Goal: Task Accomplishment & Management: Complete application form

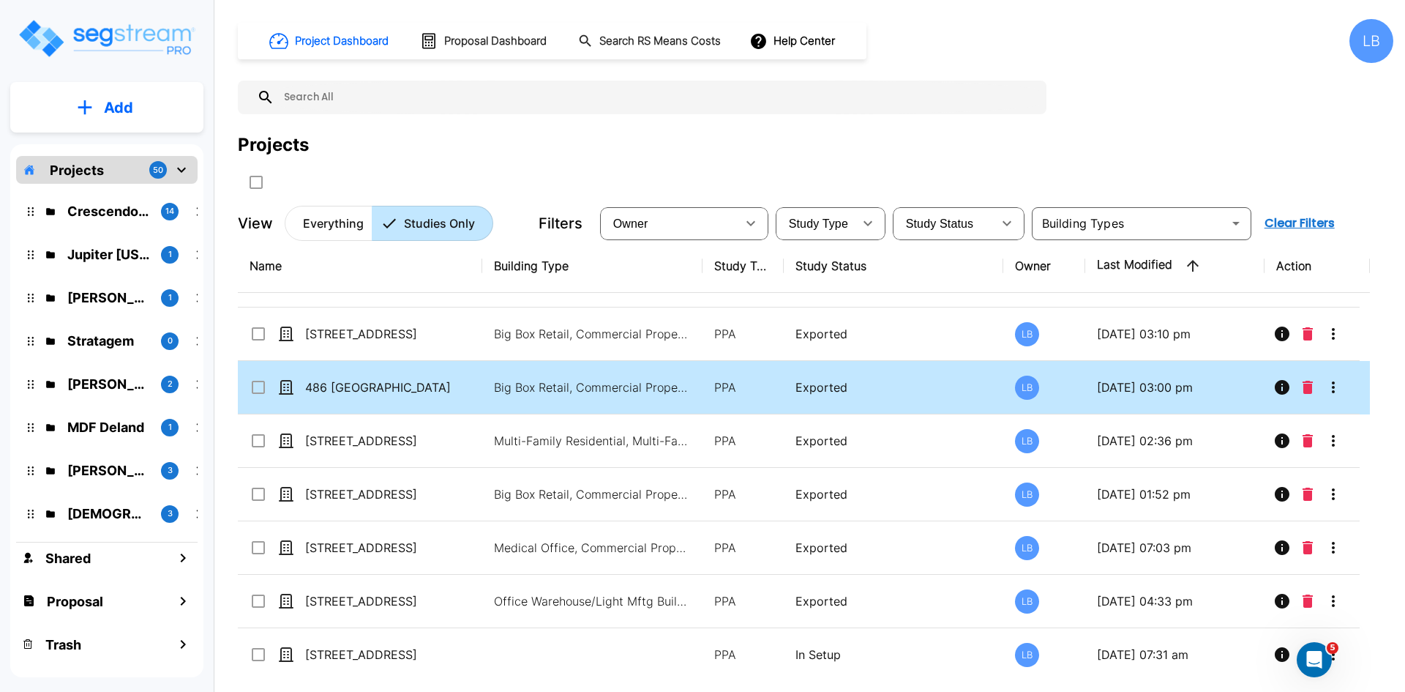
scroll to position [136, 0]
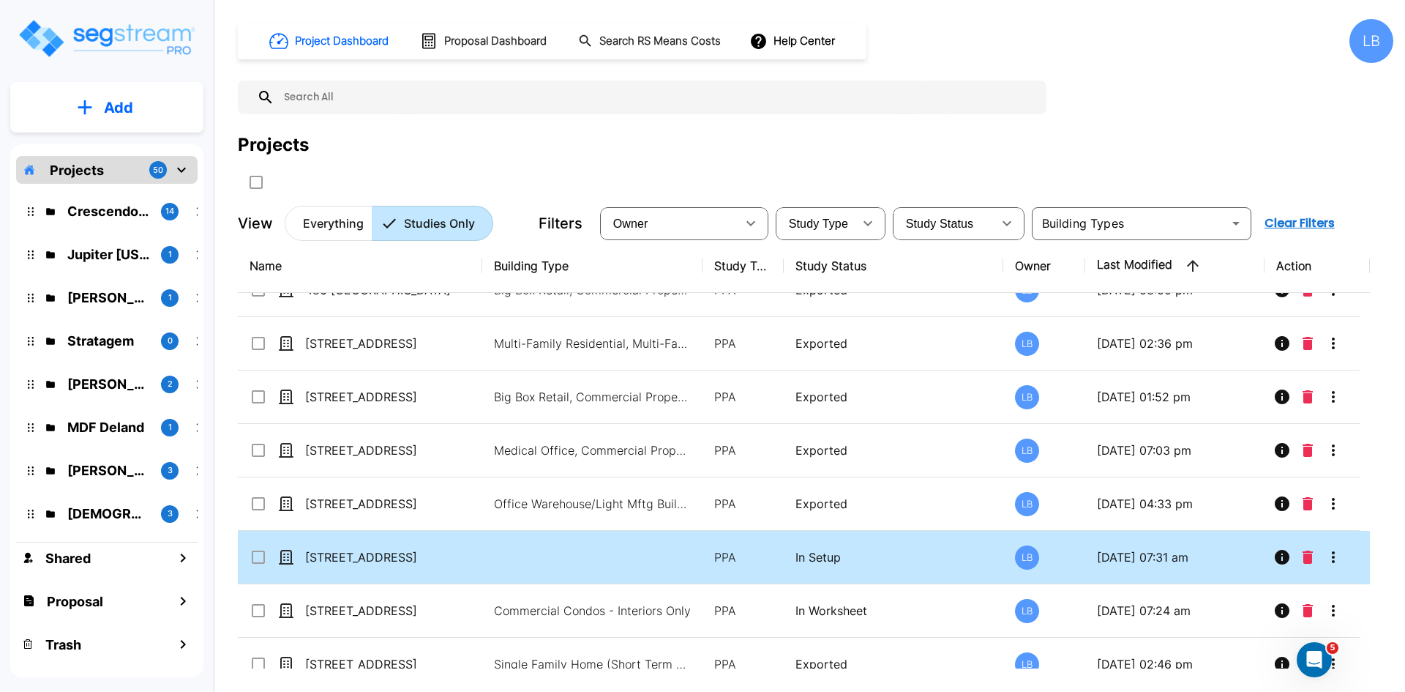
click at [510, 561] on td at bounding box center [592, 557] width 220 height 53
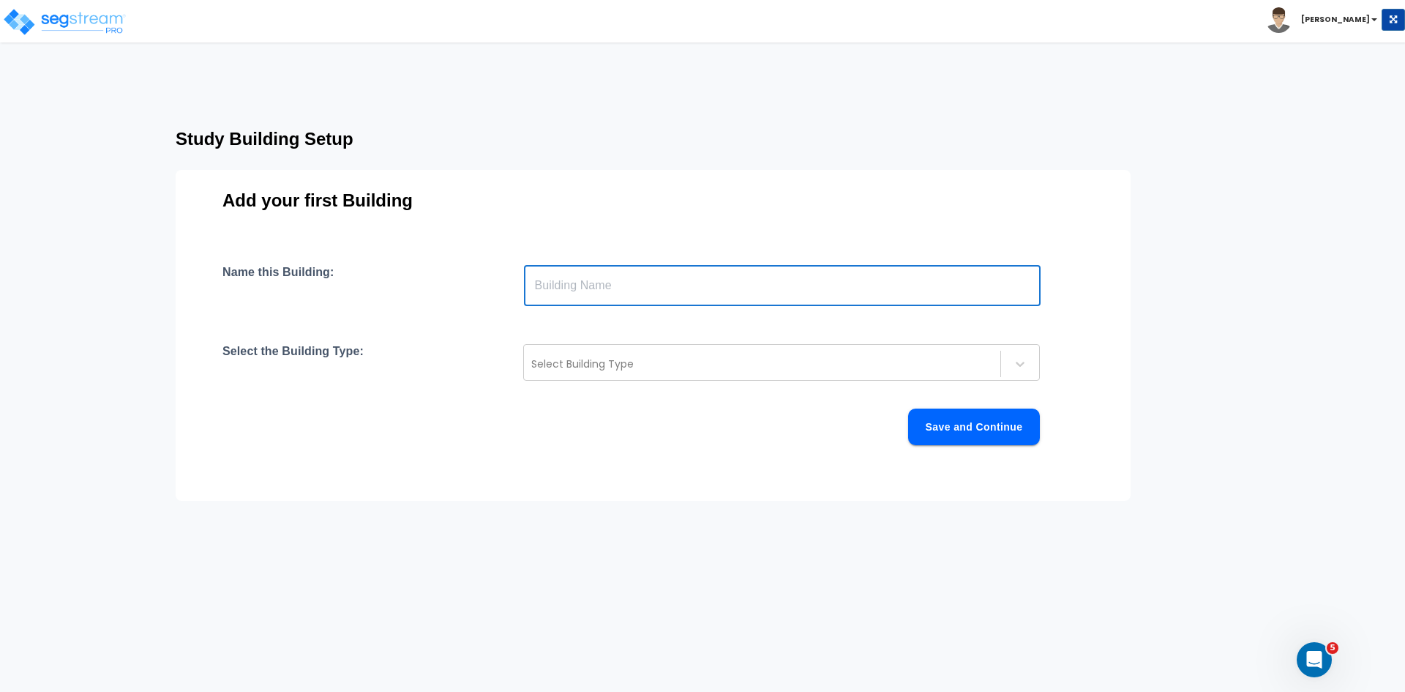
click at [577, 288] on input "text" at bounding box center [782, 285] width 517 height 41
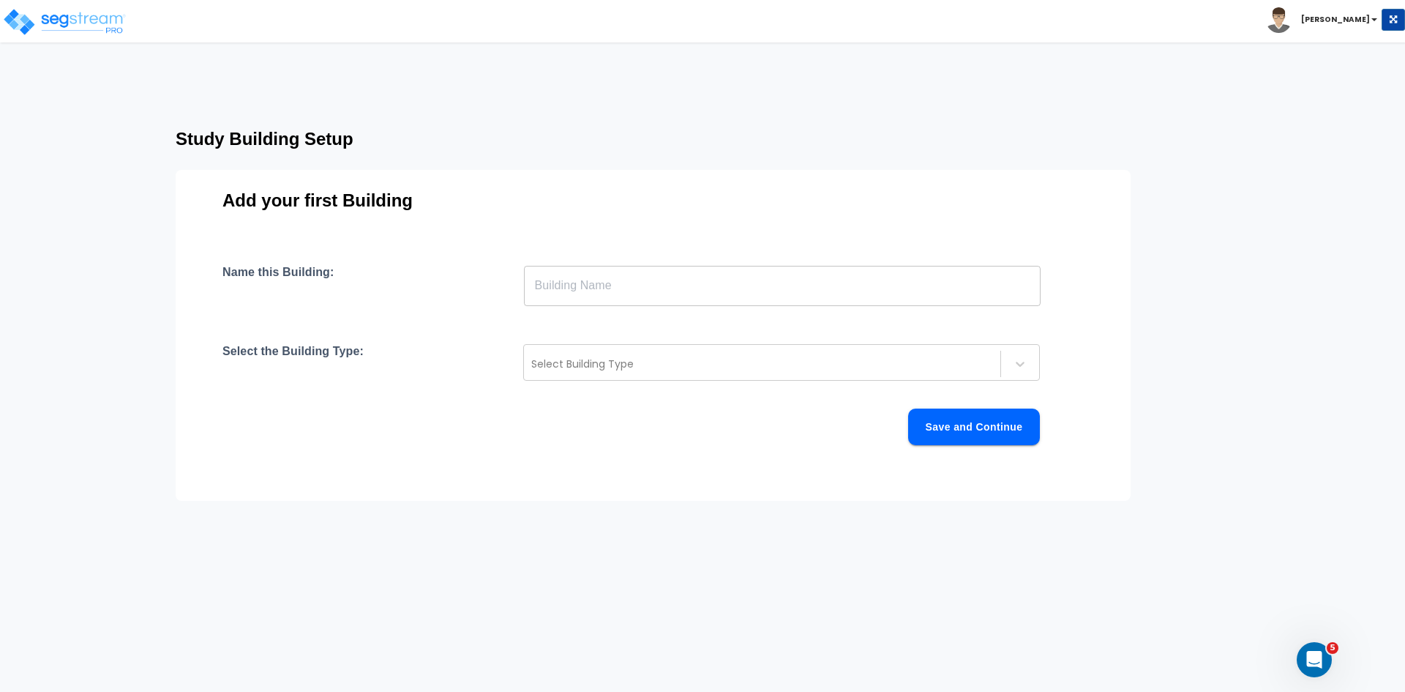
click at [557, 288] on input "text" at bounding box center [782, 285] width 517 height 41
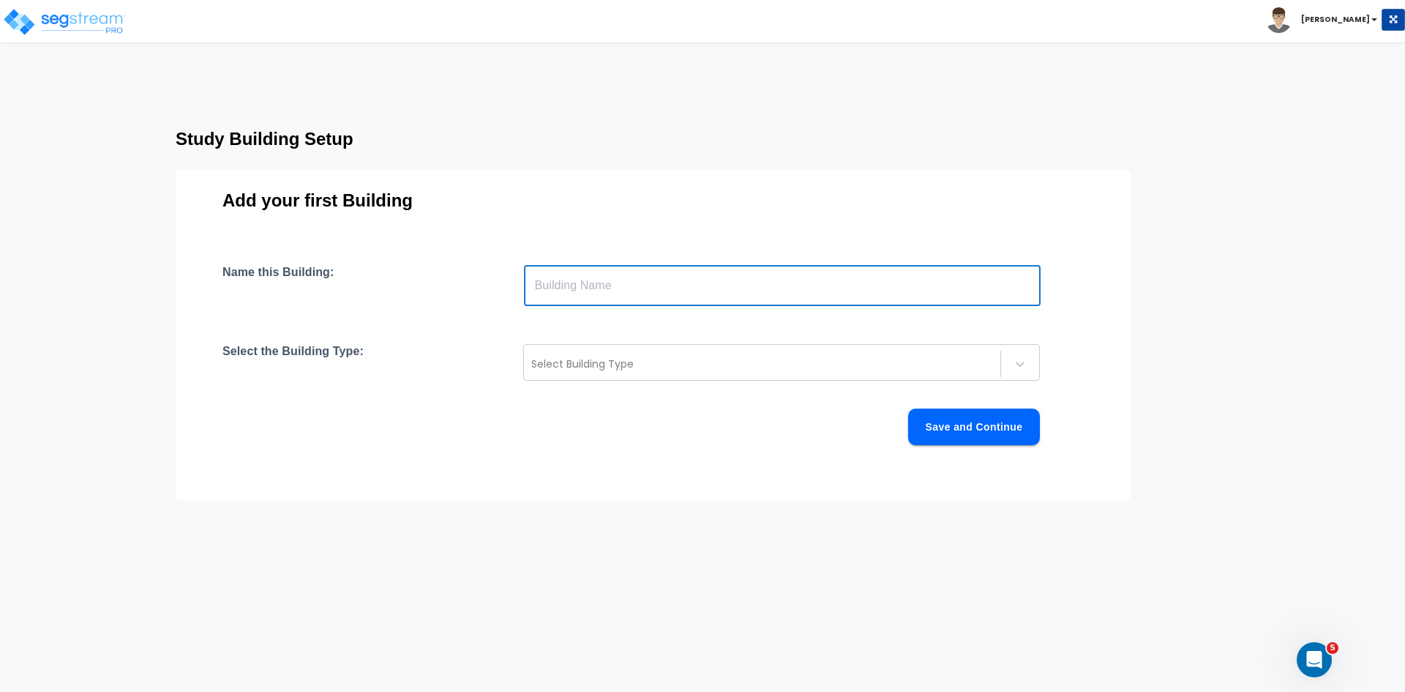
type input "Building"
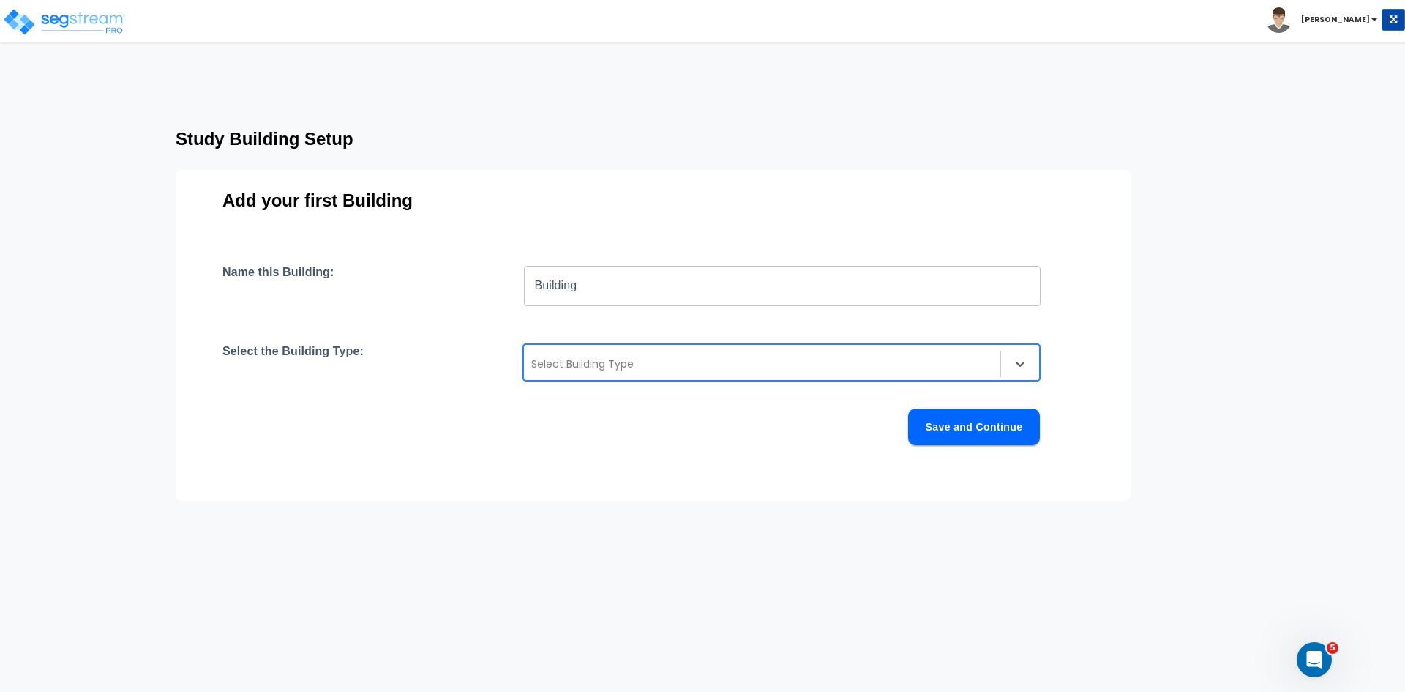
click at [581, 362] on div at bounding box center [762, 364] width 462 height 18
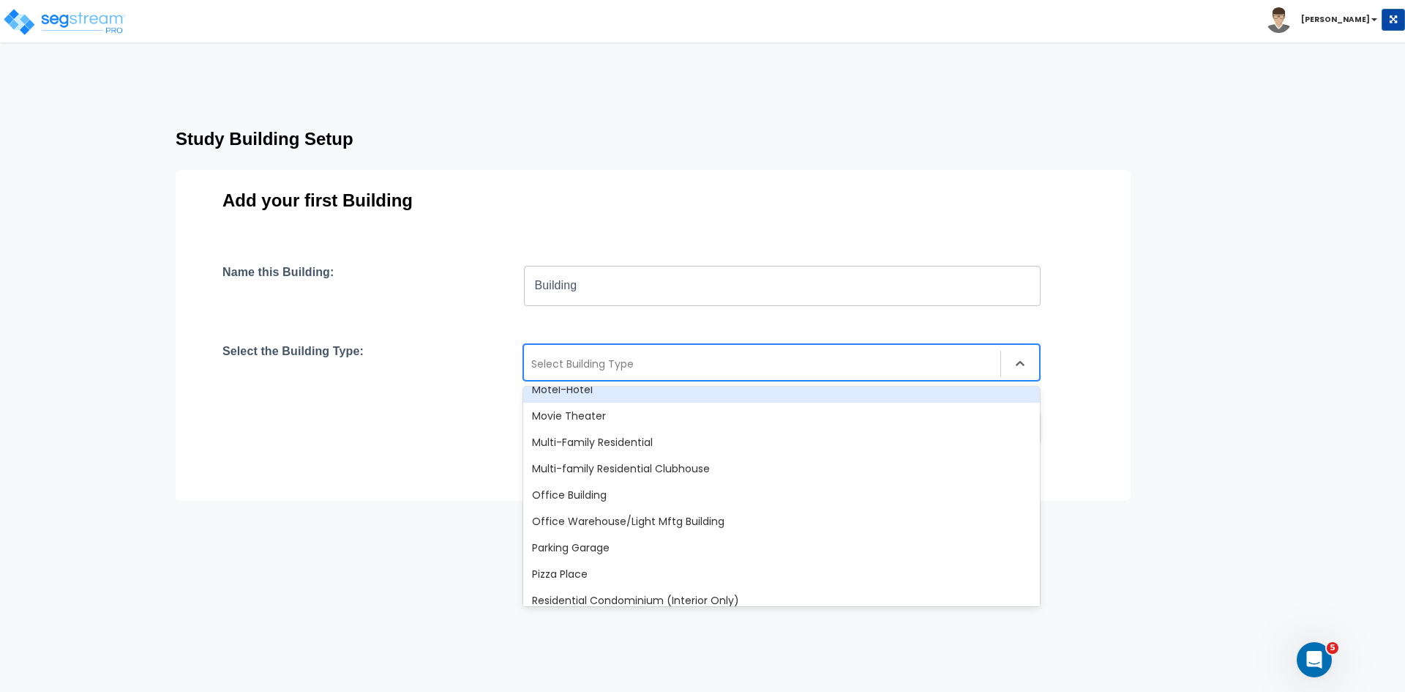
scroll to position [910, 0]
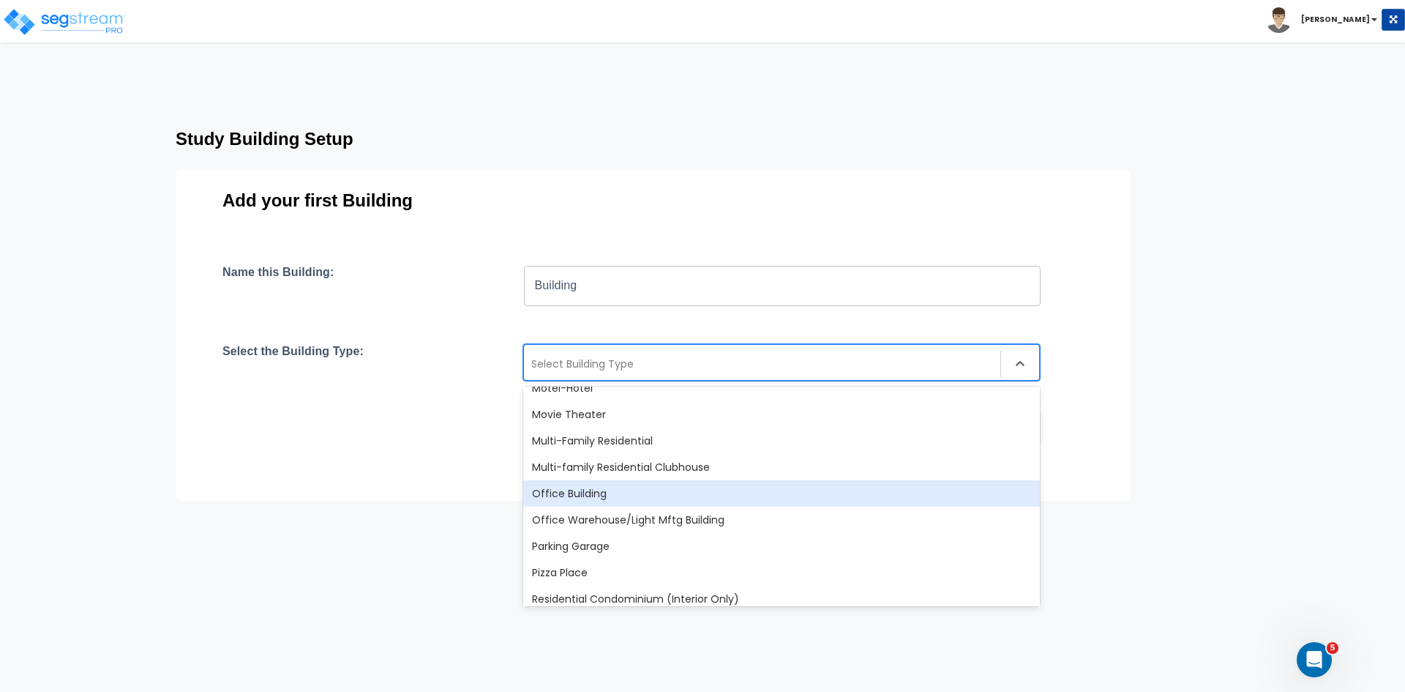
click at [591, 492] on div "Office Building" at bounding box center [781, 493] width 517 height 26
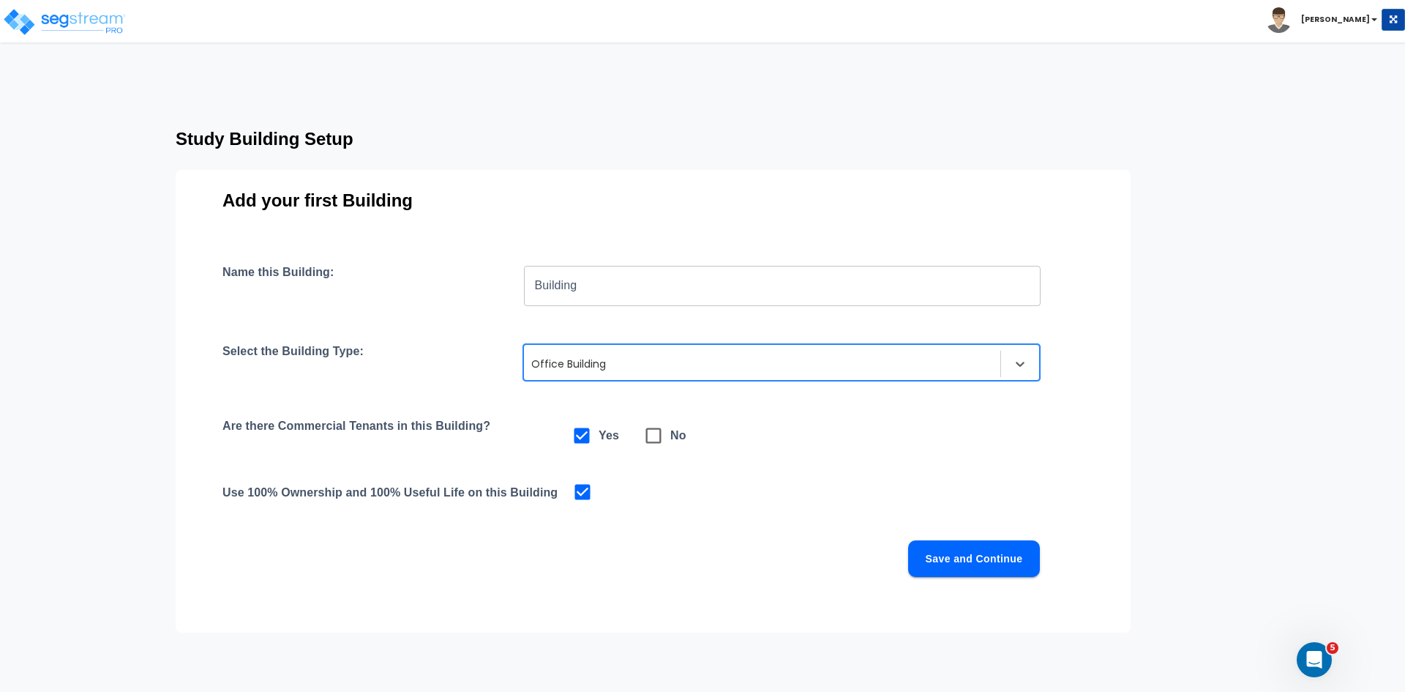
click at [935, 565] on button "Save and Continue" at bounding box center [974, 558] width 132 height 37
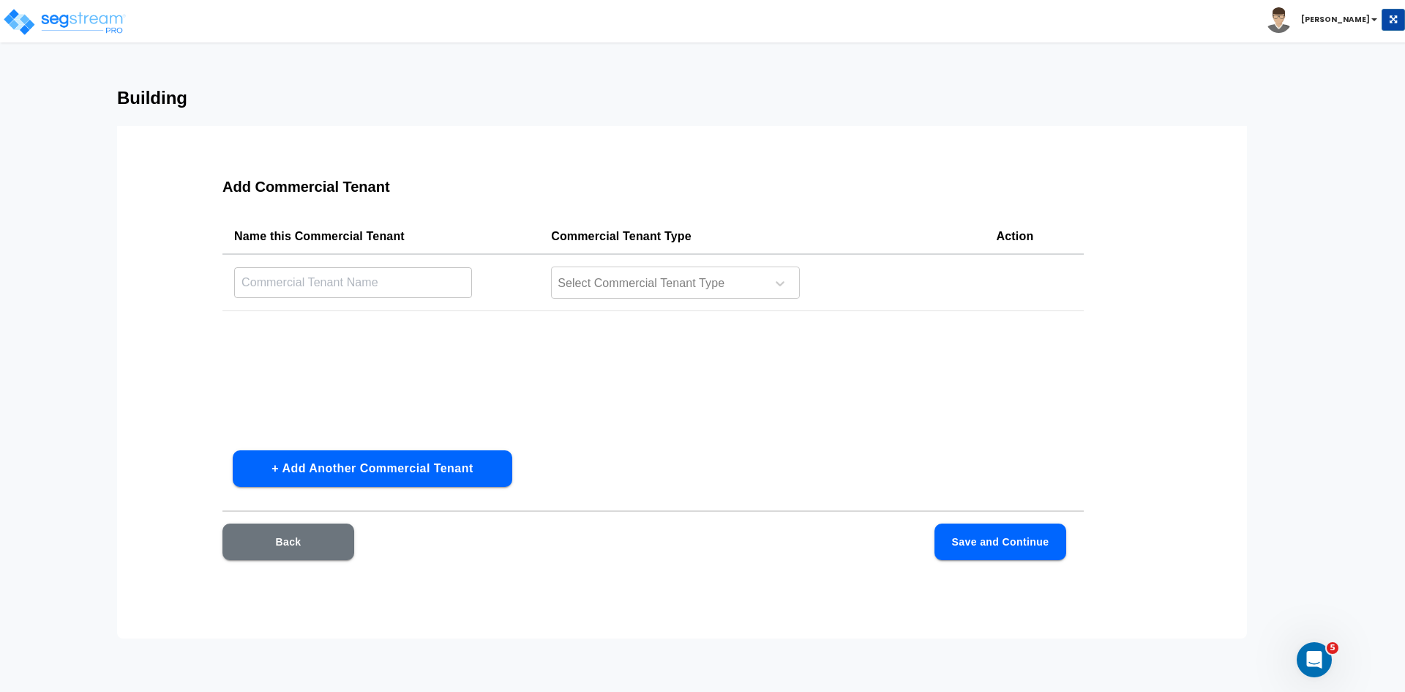
click at [397, 283] on input "text" at bounding box center [353, 281] width 238 height 31
type input "Building Interior"
click at [608, 280] on div at bounding box center [656, 284] width 201 height 20
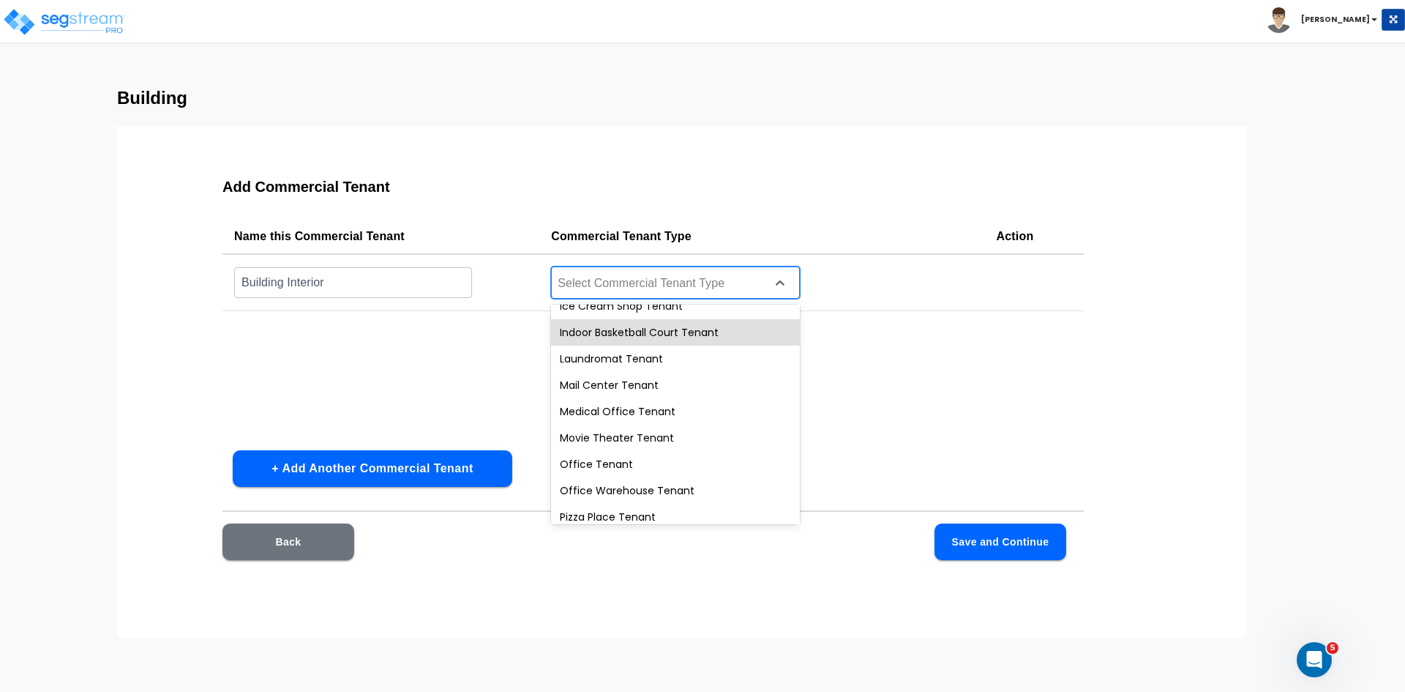
scroll to position [464, 0]
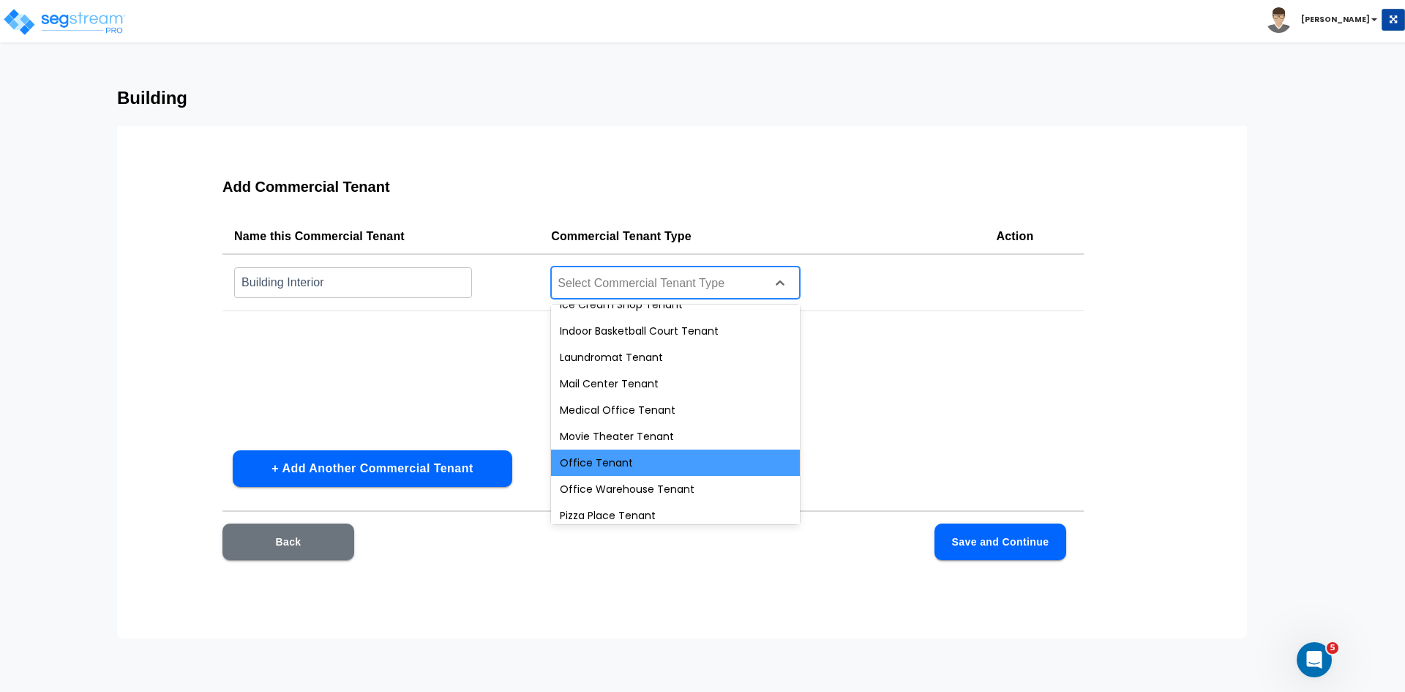
click at [623, 459] on div "Office Tenant" at bounding box center [675, 462] width 249 height 26
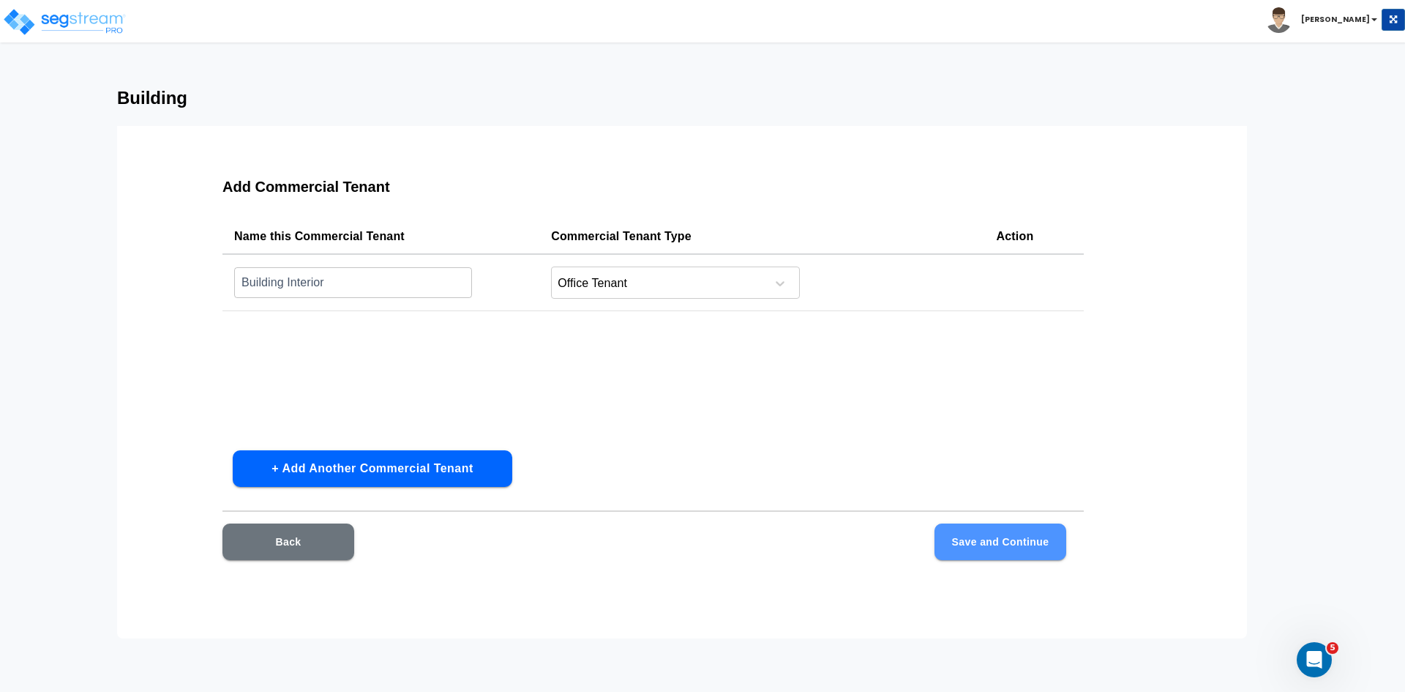
click at [951, 545] on button "Save and Continue" at bounding box center [1000, 541] width 132 height 37
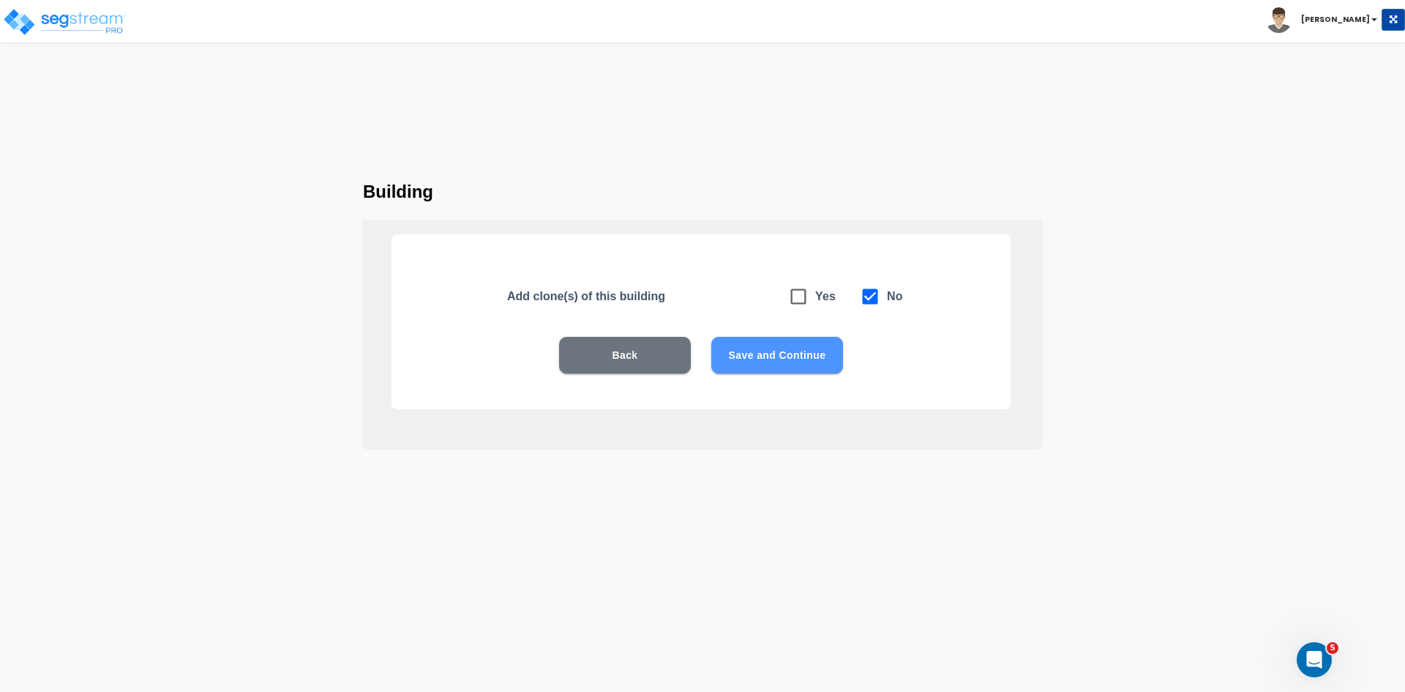
click at [801, 353] on button "Save and Continue" at bounding box center [777, 355] width 132 height 37
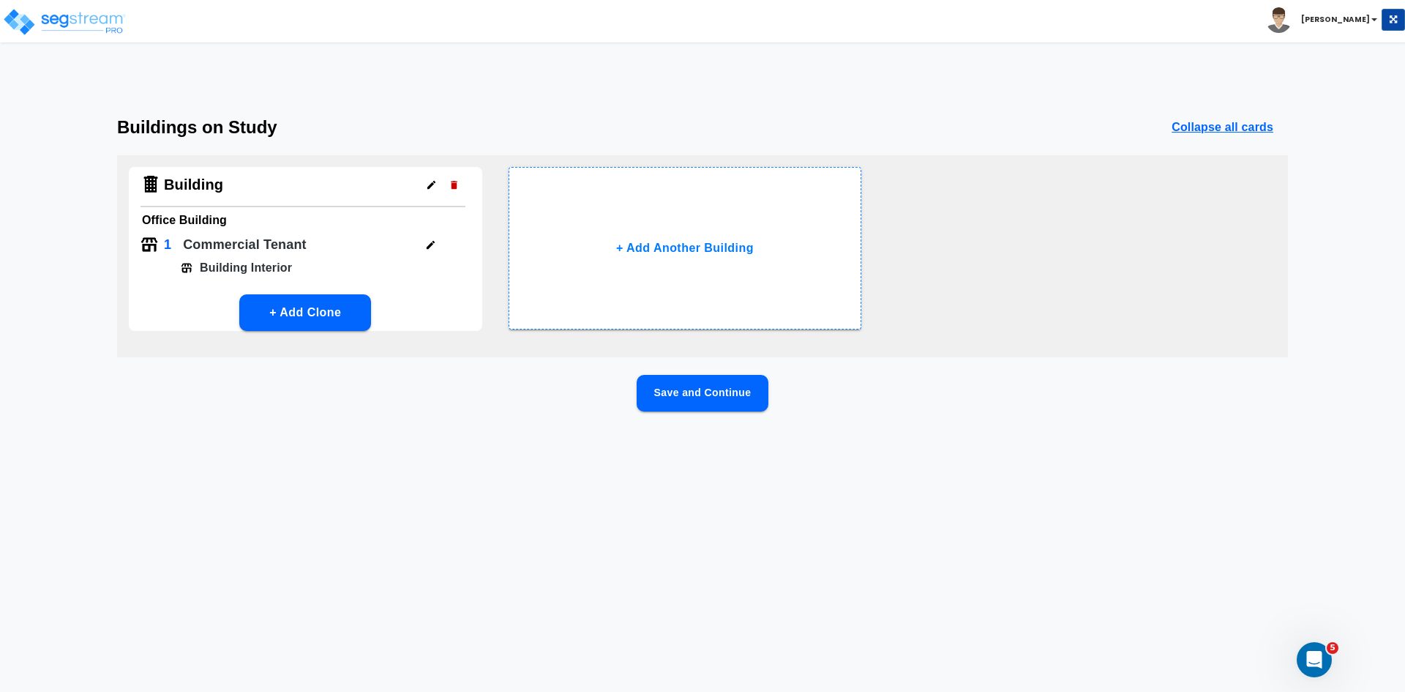
click at [704, 386] on button "Save and Continue" at bounding box center [703, 393] width 132 height 37
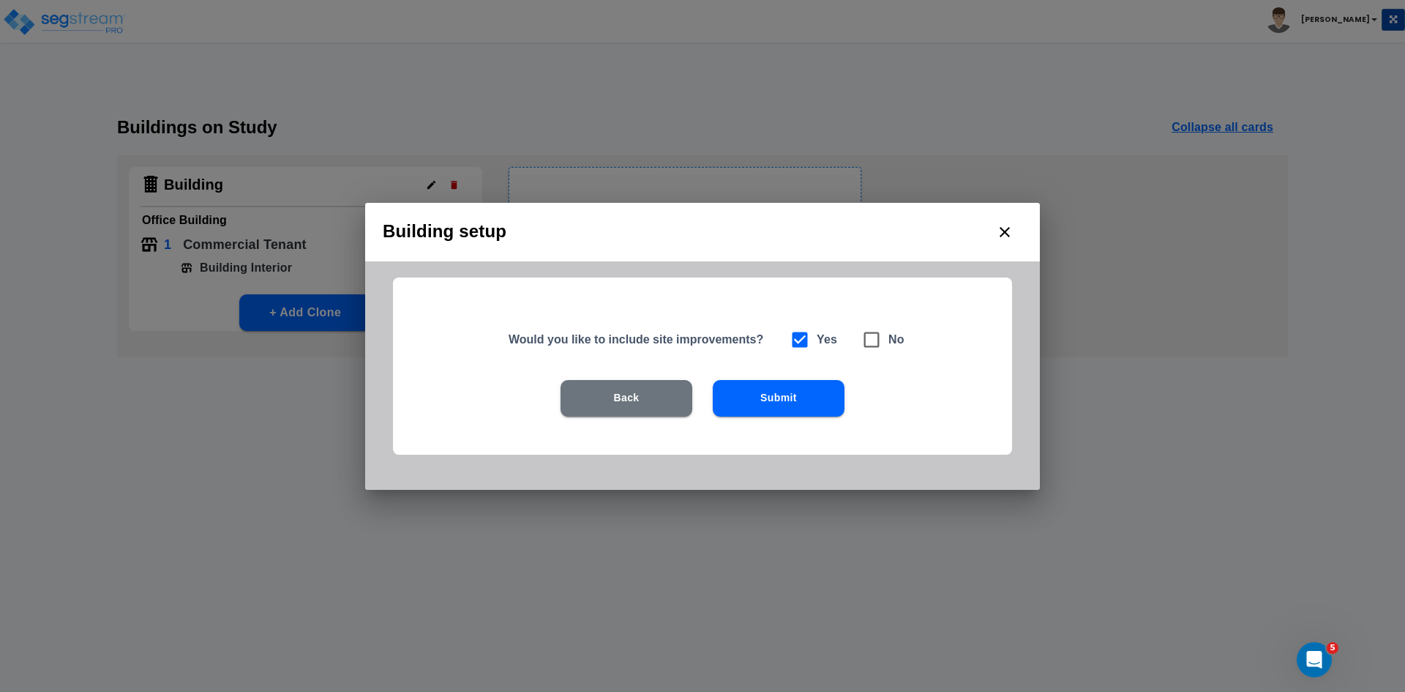
click at [874, 344] on icon at bounding box center [871, 339] width 20 height 20
checkbox input "false"
checkbox input "true"
click at [791, 405] on button "Submit" at bounding box center [779, 398] width 132 height 37
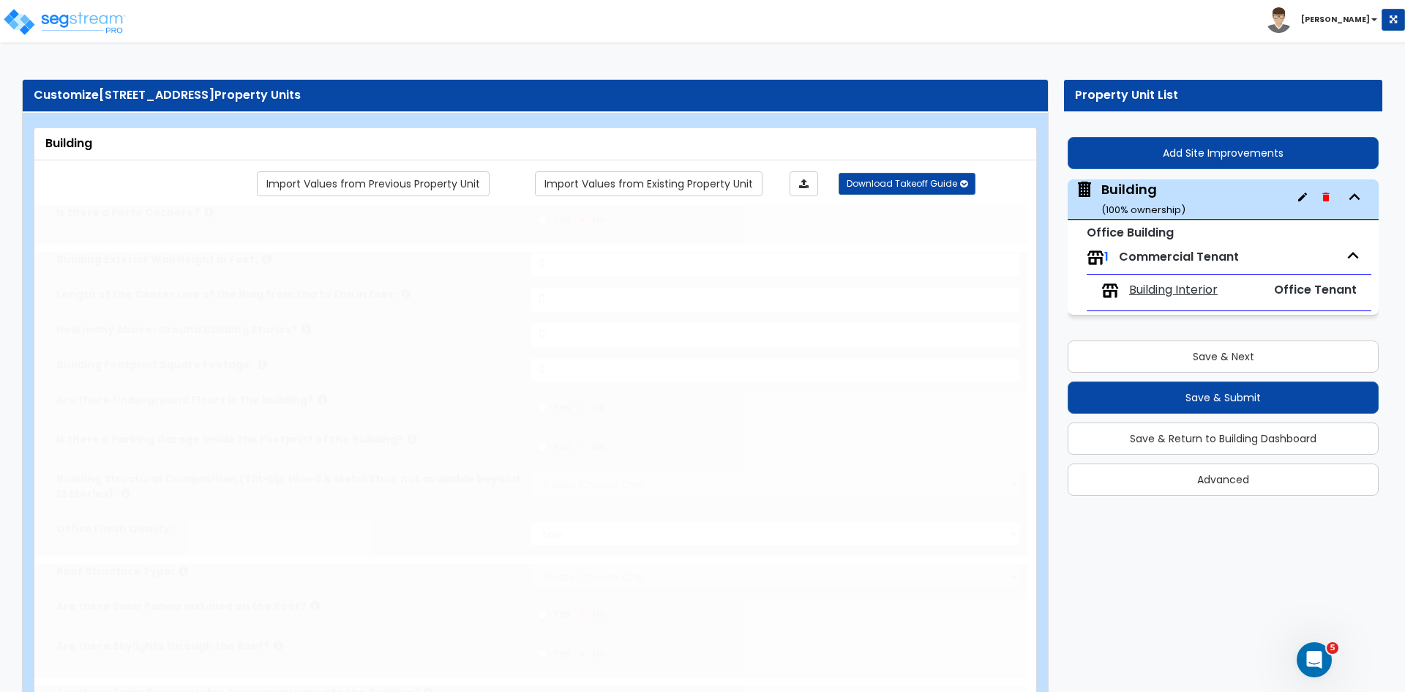
type input "1"
